Goal: Complete application form

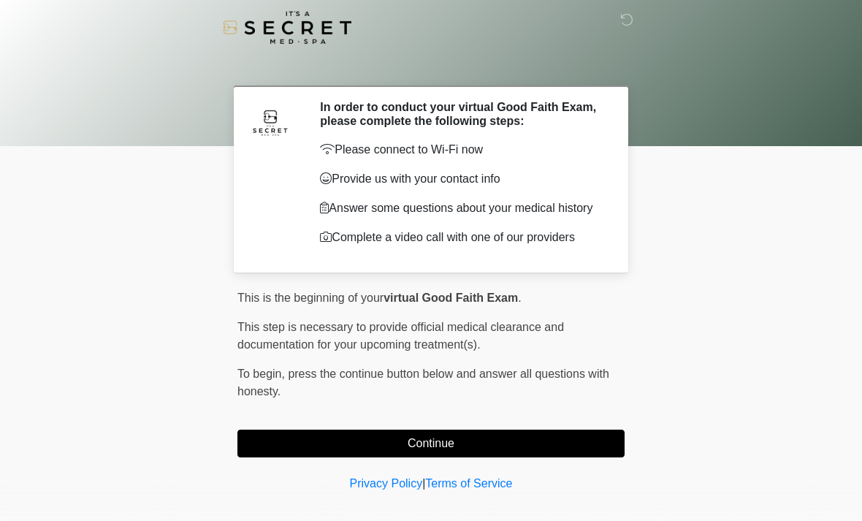
click at [563, 443] on button "Continue" at bounding box center [430, 444] width 387 height 28
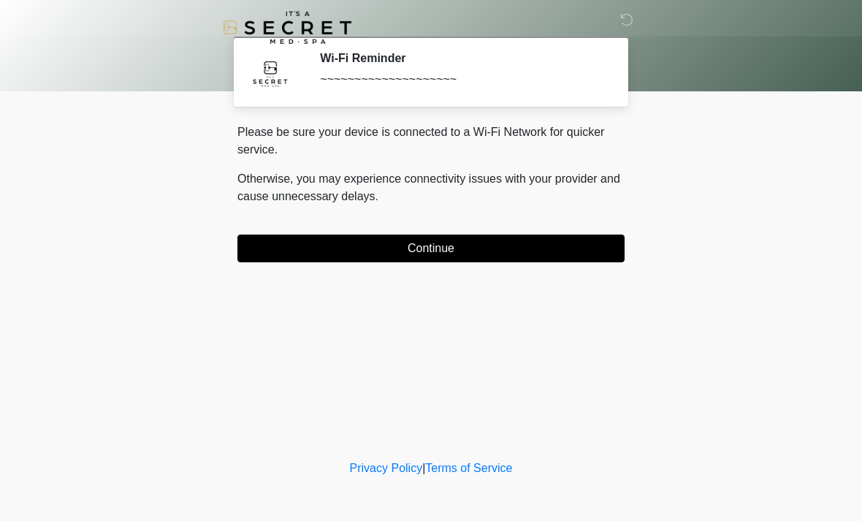
click at [560, 252] on button "Continue" at bounding box center [430, 249] width 387 height 28
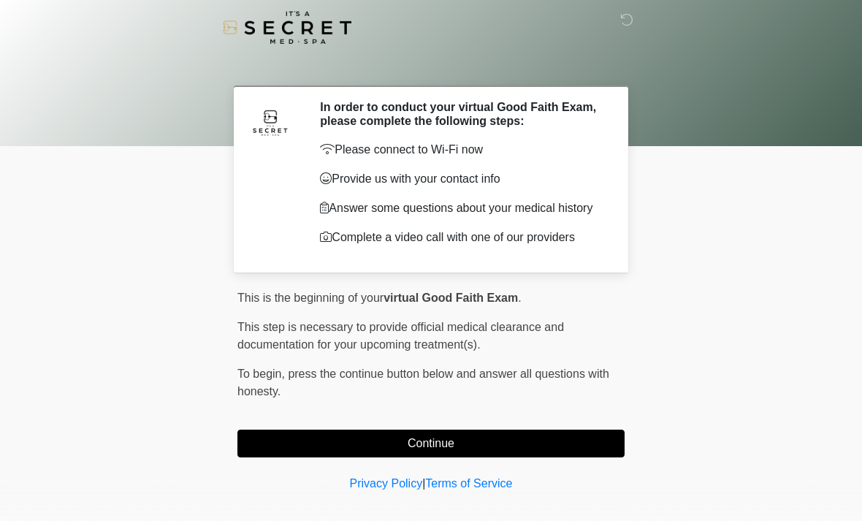
click at [558, 442] on button "Continue" at bounding box center [430, 444] width 387 height 28
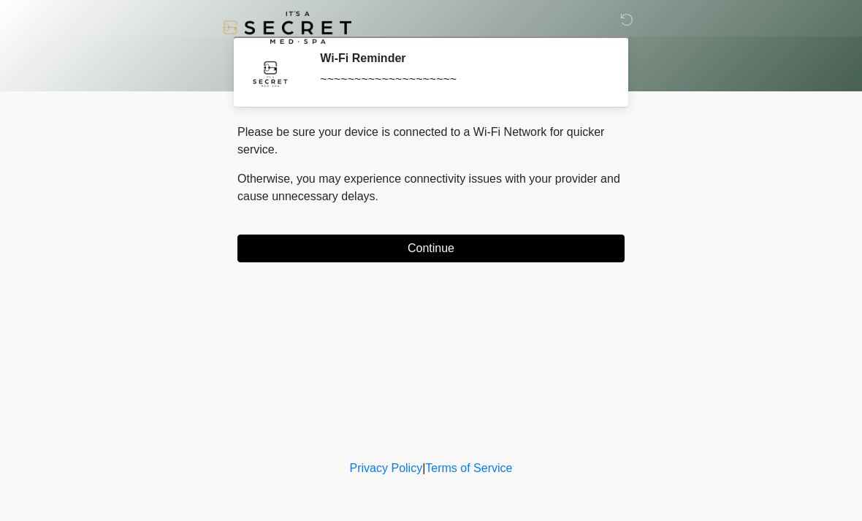
click at [582, 248] on button "Continue" at bounding box center [430, 249] width 387 height 28
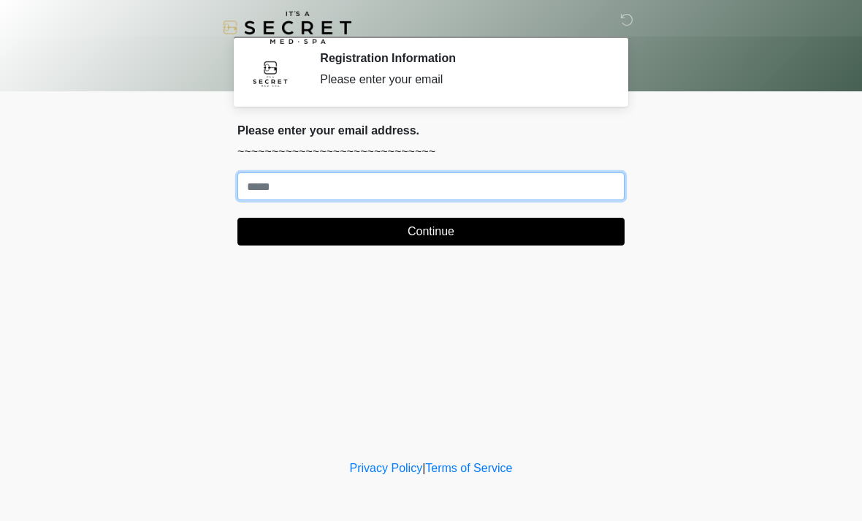
click at [427, 182] on input "Where should we email your treatment plan?" at bounding box center [430, 186] width 387 height 28
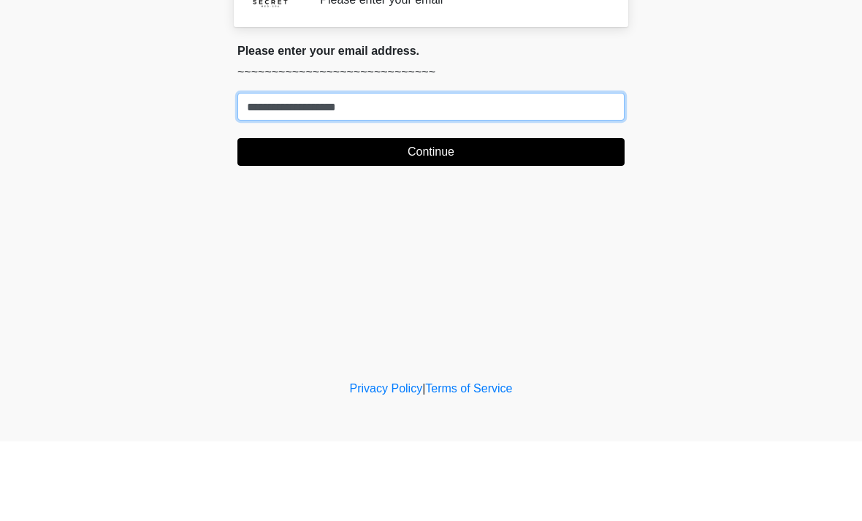
type input "**********"
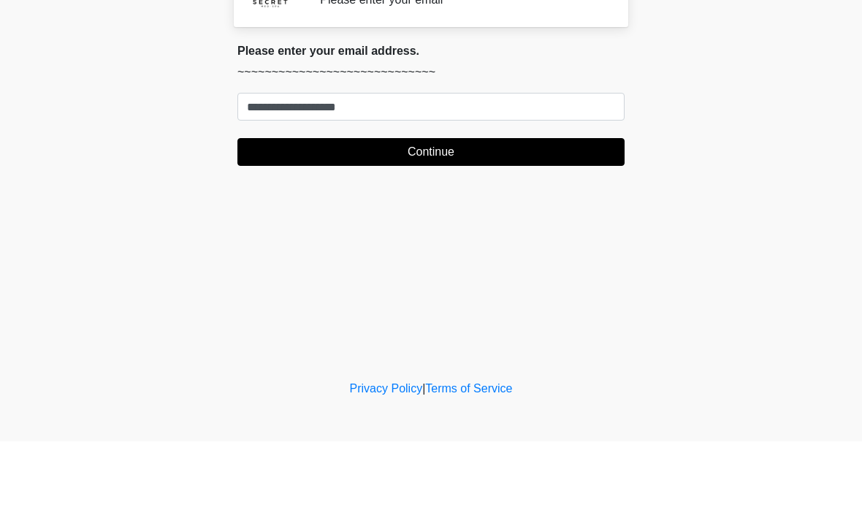
click at [430, 218] on button "Continue" at bounding box center [430, 232] width 387 height 28
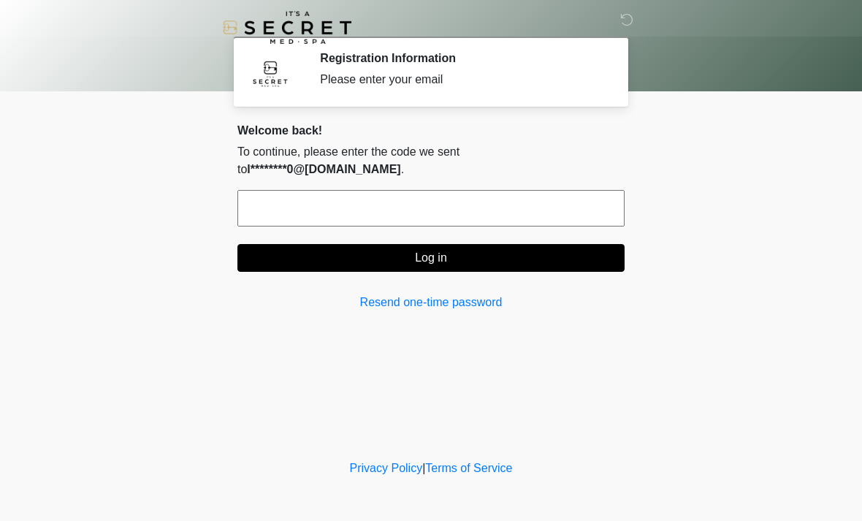
click at [373, 197] on input "text" at bounding box center [430, 208] width 387 height 37
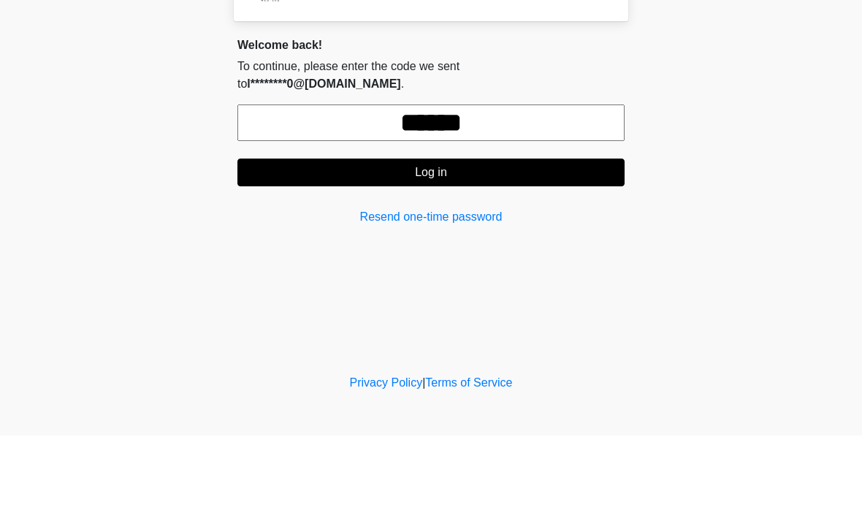
type input "******"
click at [446, 244] on button "Log in" at bounding box center [430, 258] width 387 height 28
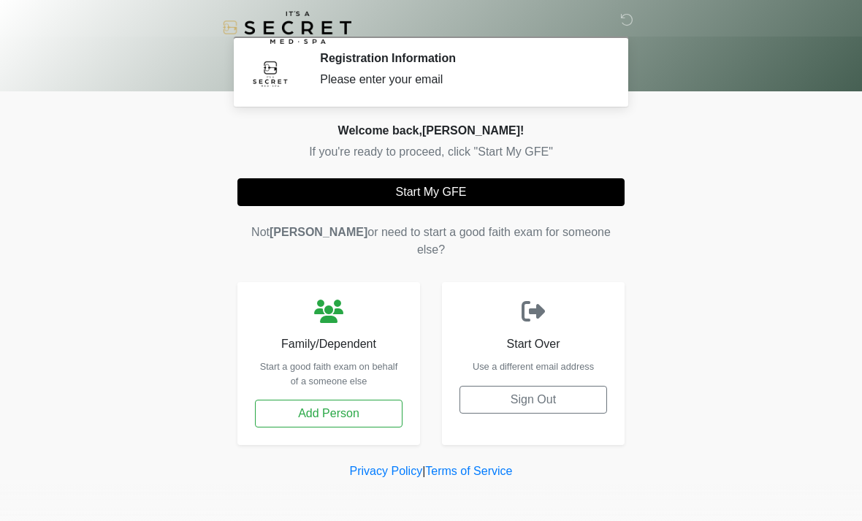
click at [457, 198] on button "Start My GFE" at bounding box center [430, 192] width 387 height 28
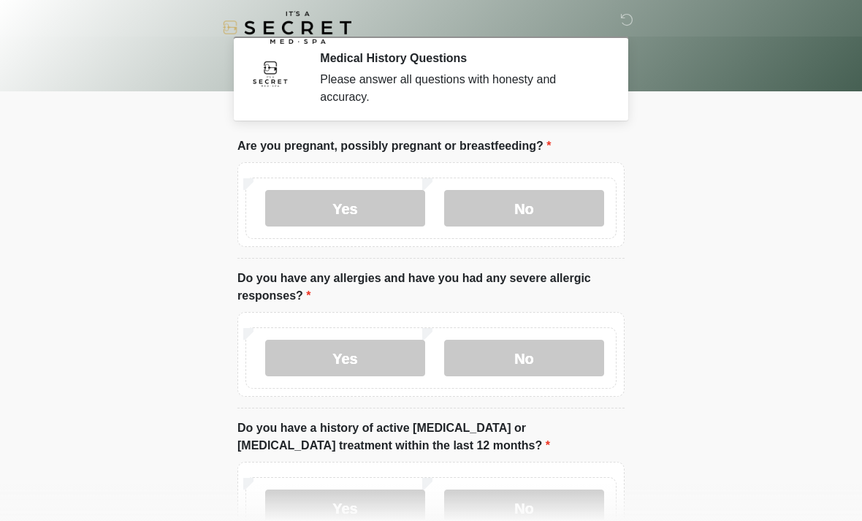
click at [535, 200] on label "No" at bounding box center [524, 208] width 160 height 37
click at [530, 362] on label "No" at bounding box center [524, 358] width 160 height 37
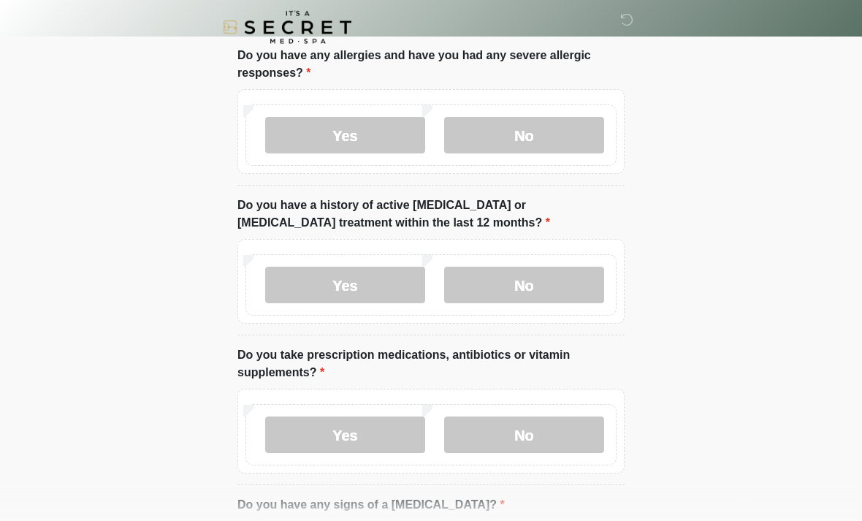
scroll to position [222, 0]
click at [548, 285] on label "No" at bounding box center [524, 285] width 160 height 37
click at [544, 434] on label "No" at bounding box center [524, 435] width 160 height 37
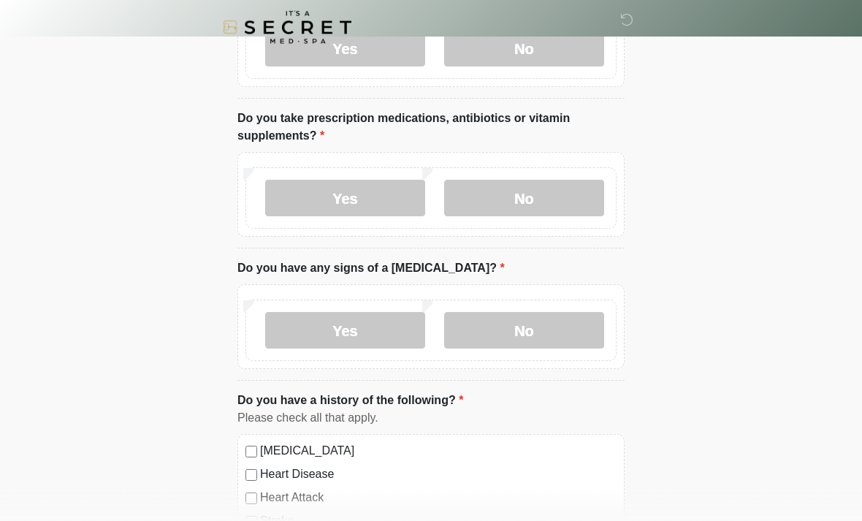
scroll to position [460, 0]
click at [538, 320] on label "No" at bounding box center [524, 330] width 160 height 37
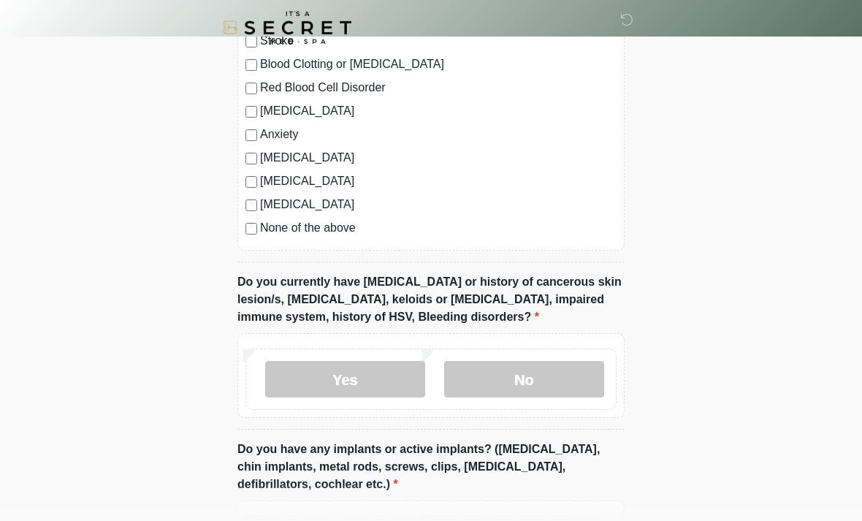
scroll to position [939, 0]
click at [544, 382] on label "No" at bounding box center [524, 380] width 160 height 37
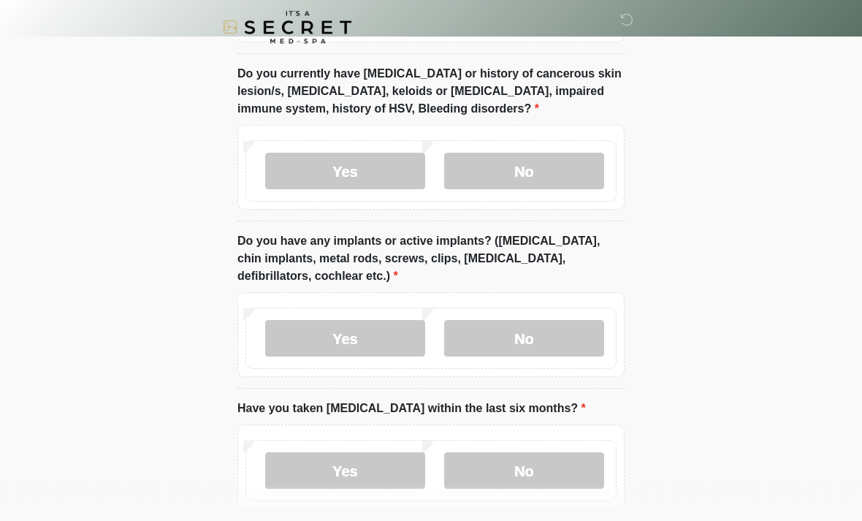
click at [364, 340] on label "Yes" at bounding box center [345, 339] width 160 height 37
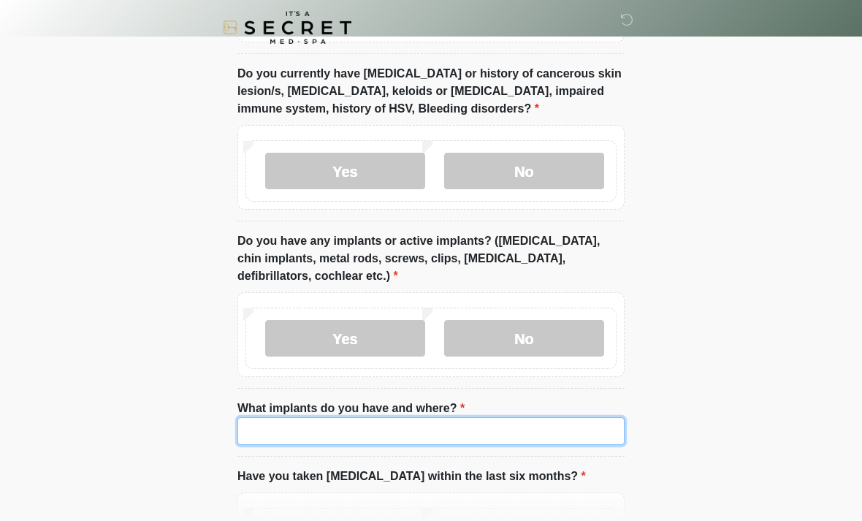
click at [457, 429] on input "What implants do you have and where?" at bounding box center [430, 431] width 387 height 28
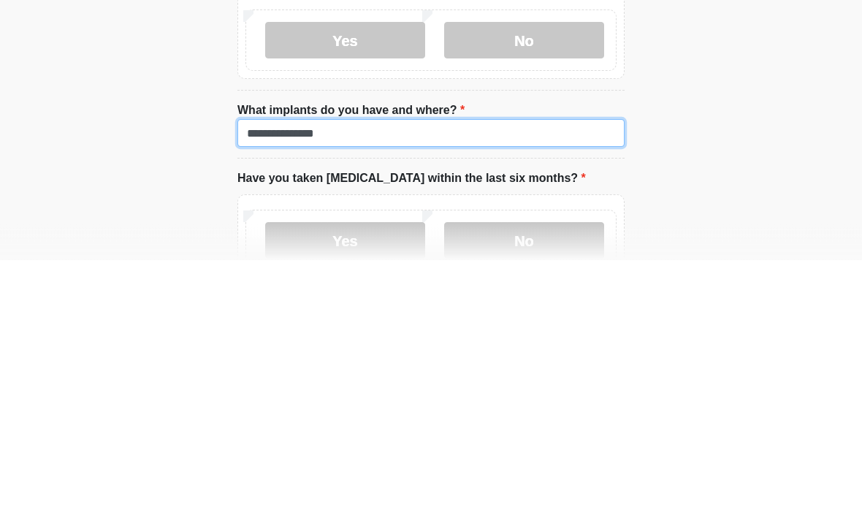
type input "**********"
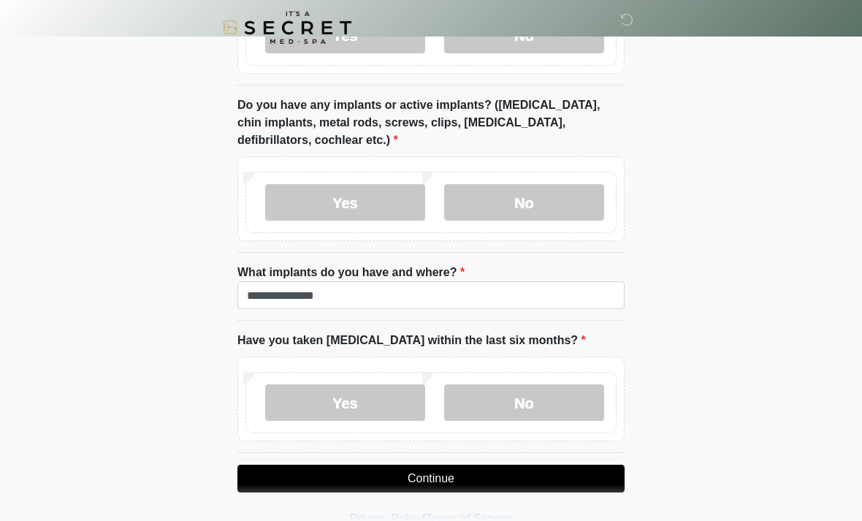
click at [530, 404] on label "No" at bounding box center [524, 402] width 160 height 37
click at [466, 476] on button "Continue" at bounding box center [430, 479] width 387 height 28
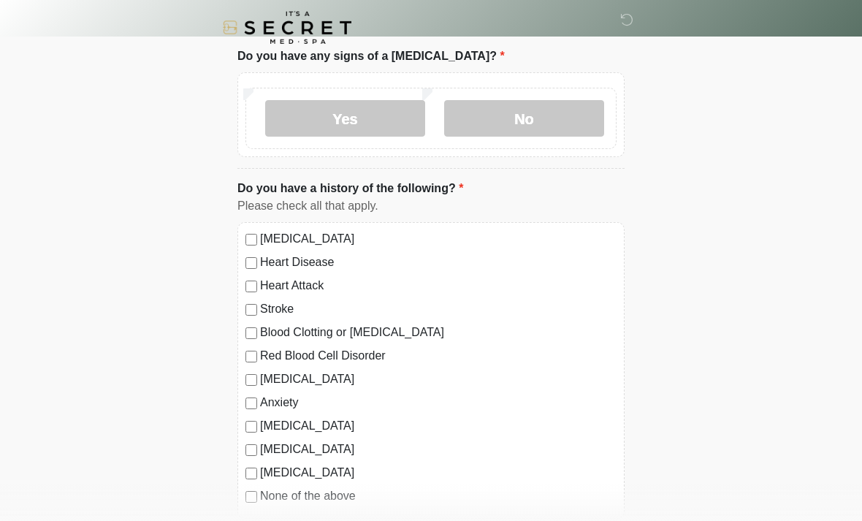
scroll to position [0, 0]
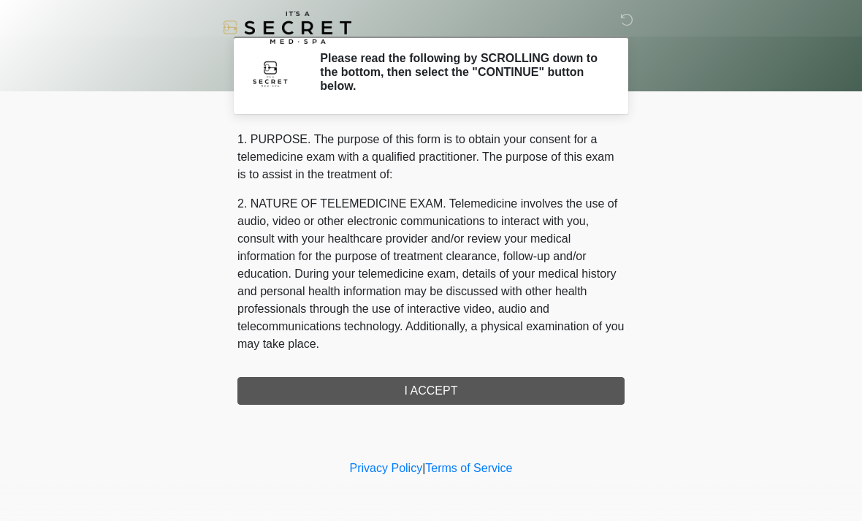
click at [448, 389] on div "1. PURPOSE. The purpose of this form is to obtain your consent for a telemedici…" at bounding box center [430, 268] width 387 height 274
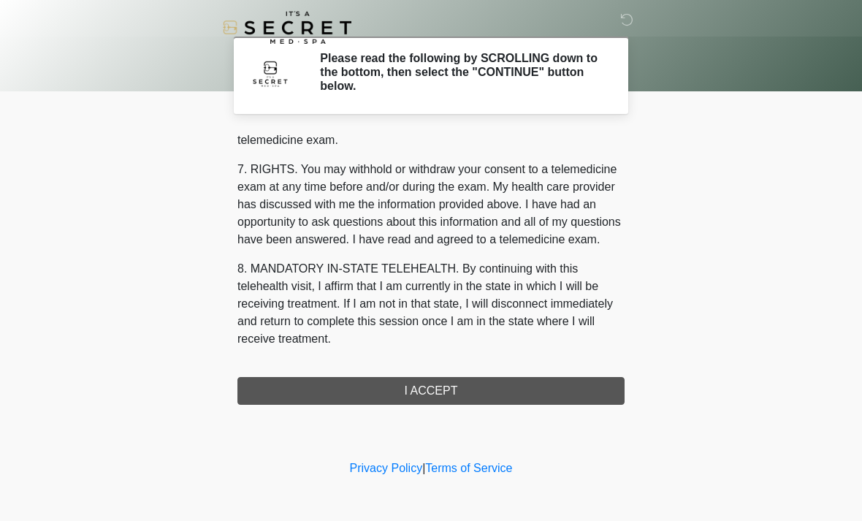
click at [448, 404] on div "‎ ‎ Please read the following by SCROLLING down to the bottom, then select the …" at bounding box center [431, 228] width 438 height 427
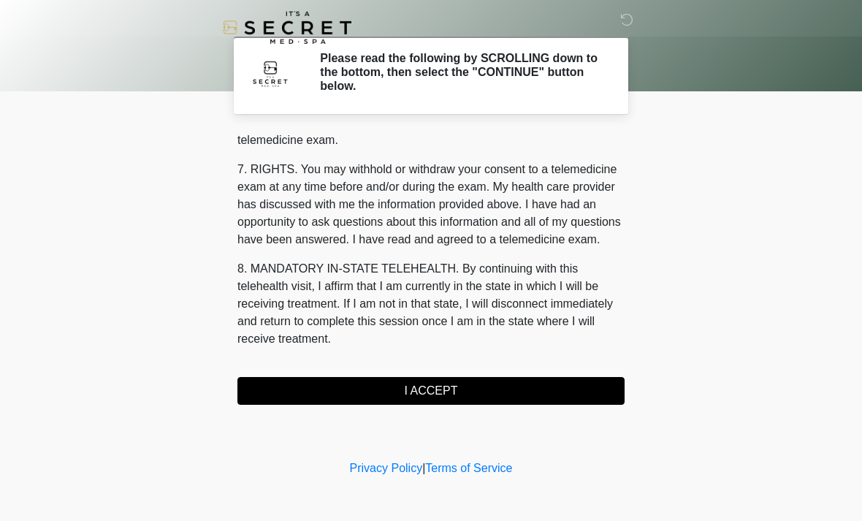
click at [534, 391] on button "I ACCEPT" at bounding box center [430, 391] width 387 height 28
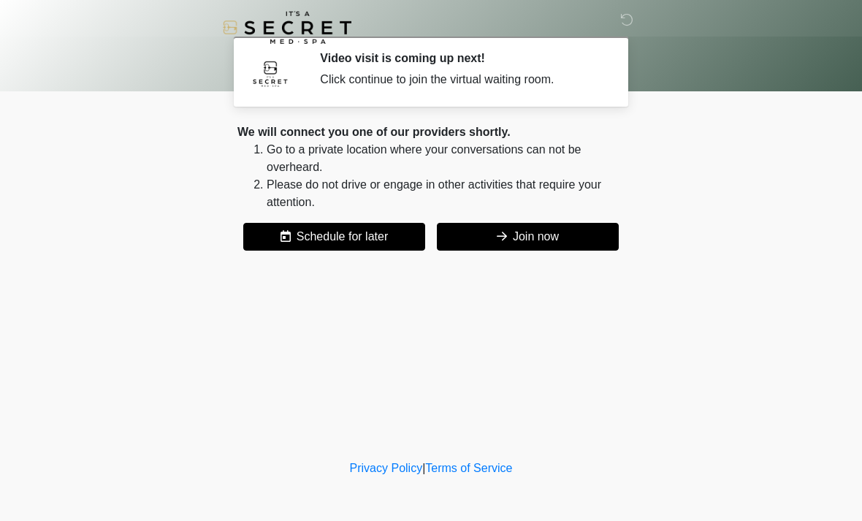
click at [547, 239] on button "Join now" at bounding box center [528, 237] width 182 height 28
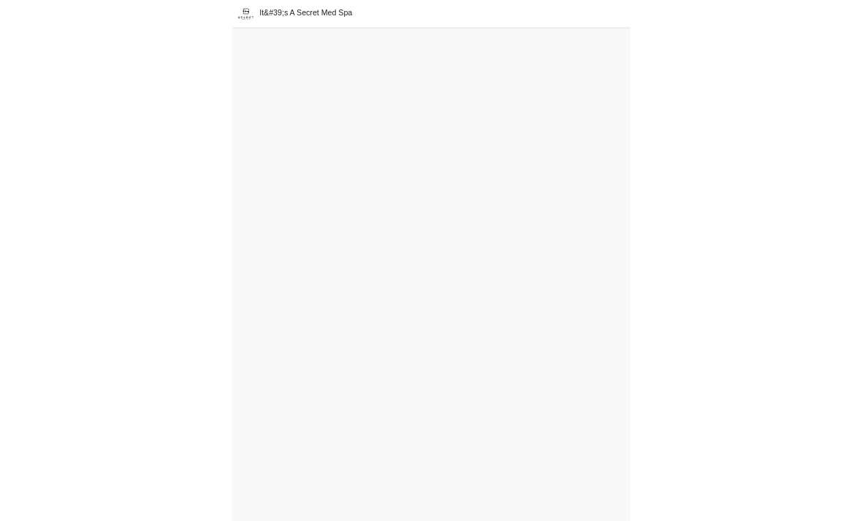
scroll to position [3, 0]
